Goal: Communication & Community: Answer question/provide support

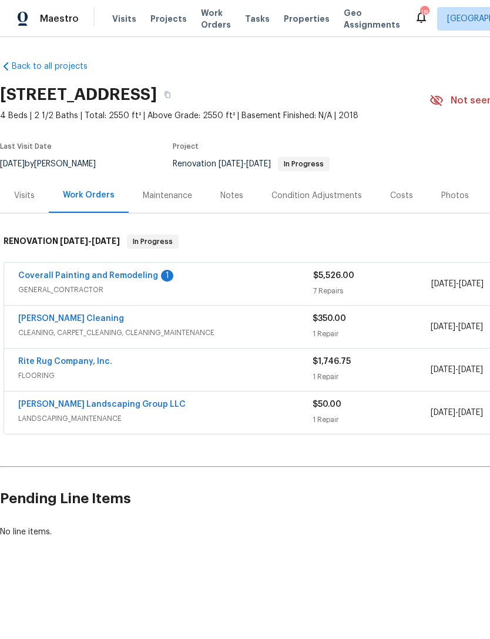
click at [142, 272] on link "Coverall Painting and Remodeling" at bounding box center [88, 276] width 140 height 8
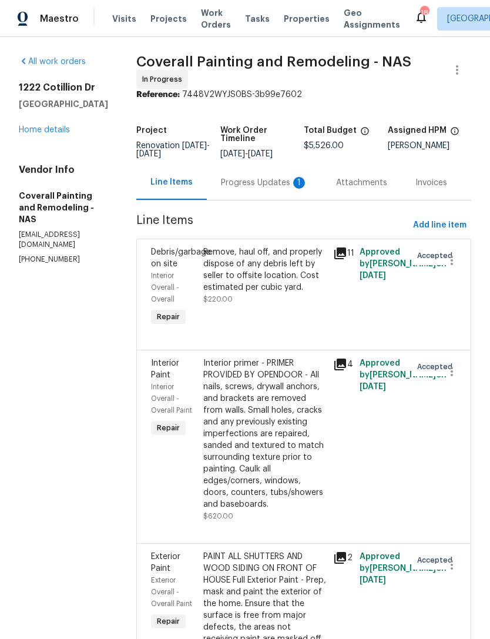
click at [287, 183] on div "Progress Updates 1" at bounding box center [264, 183] width 87 height 12
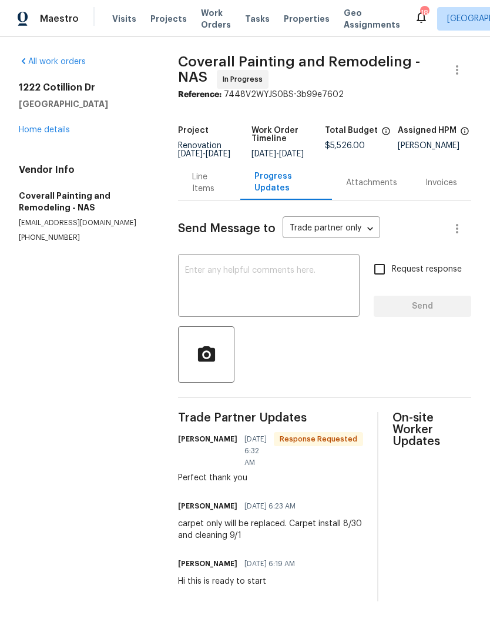
click at [314, 287] on textarea at bounding box center [269, 286] width 168 height 41
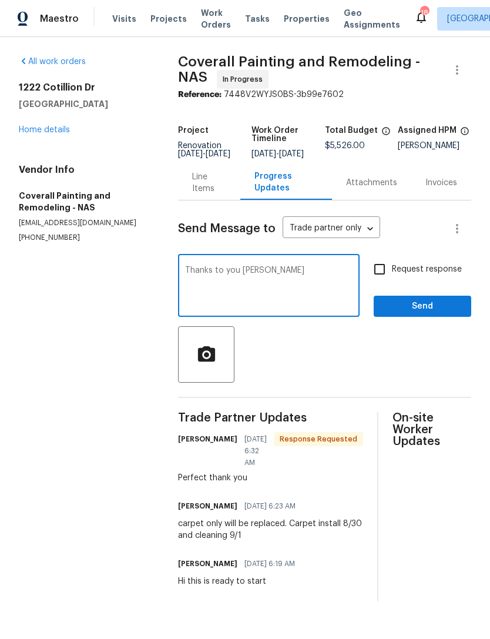
type textarea "Thanks to you [PERSON_NAME]"
click at [441, 310] on span "Send" at bounding box center [422, 306] width 79 height 15
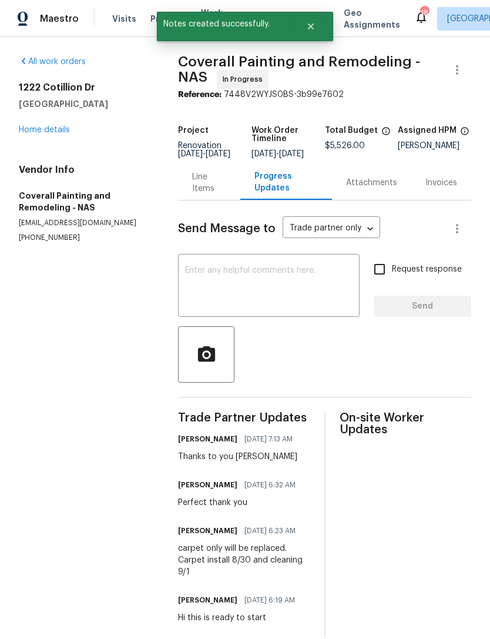
click at [42, 126] on link "Home details" at bounding box center [44, 130] width 51 height 8
